Goal: Navigation & Orientation: Go to known website

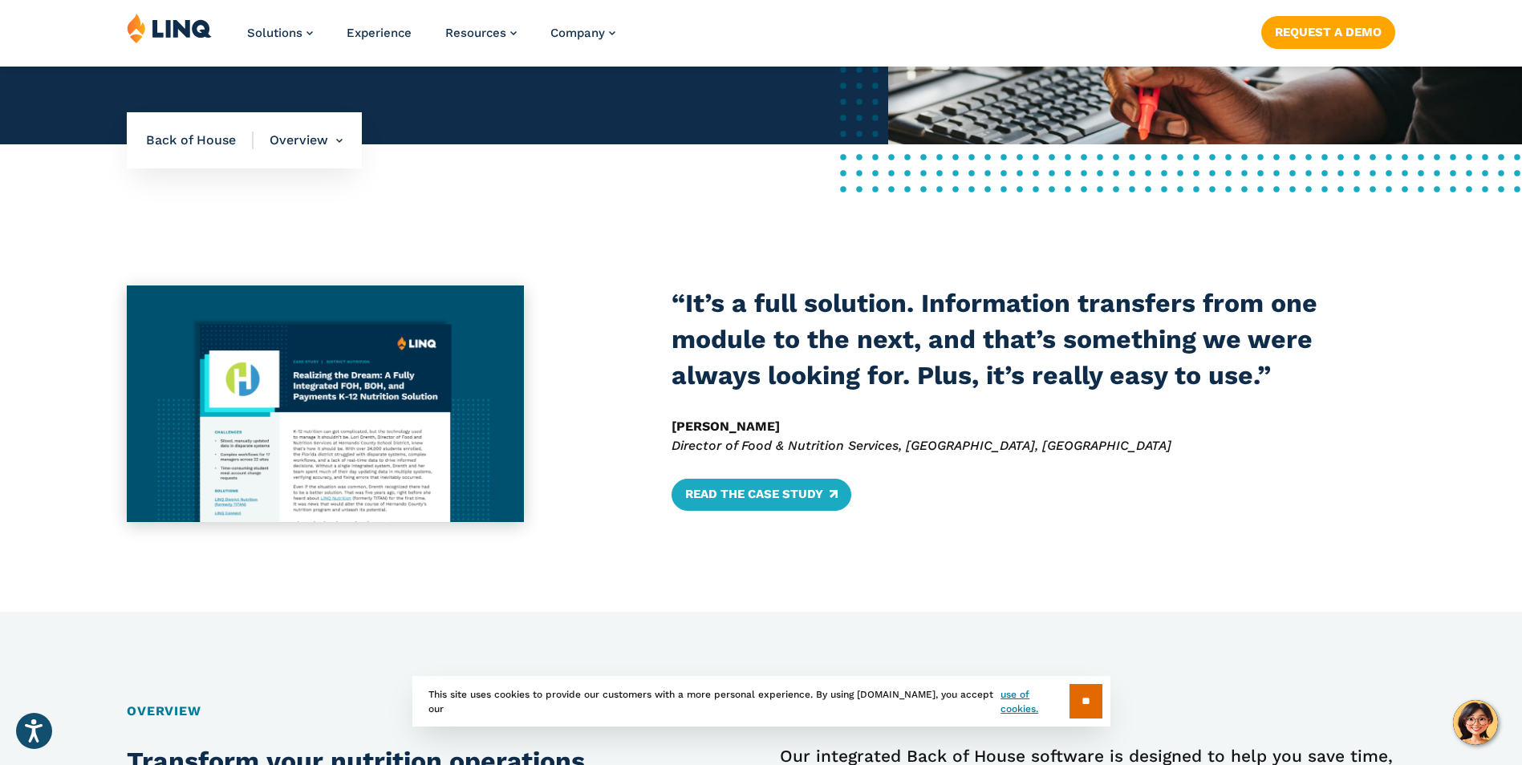
scroll to position [1203, 0]
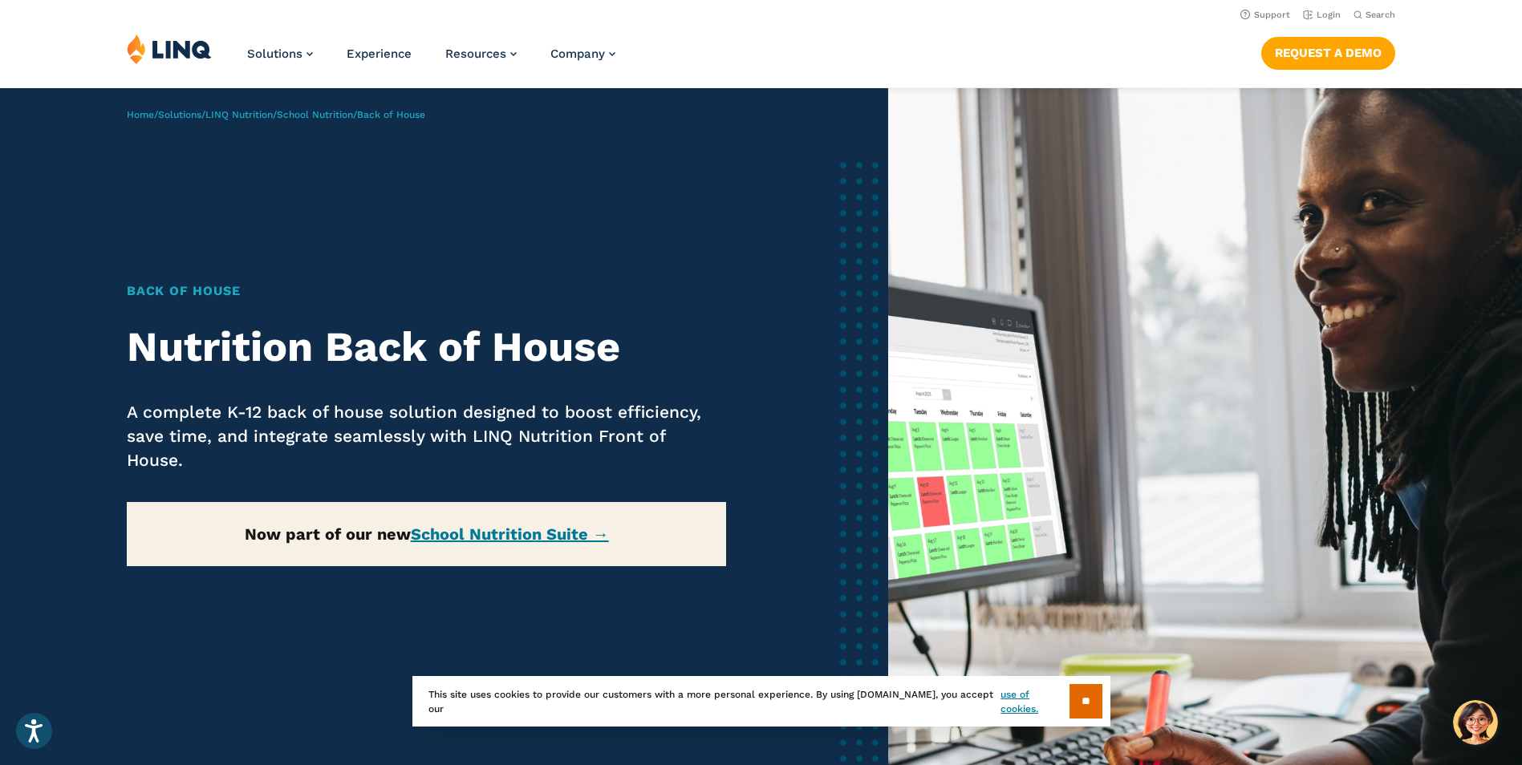
click at [202, 38] on img at bounding box center [169, 49] width 85 height 30
